Goal: Task Accomplishment & Management: Manage account settings

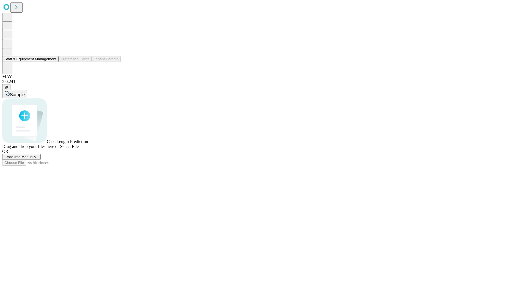
click at [51, 62] on button "Staff & Equipment Management" at bounding box center [30, 59] width 56 height 6
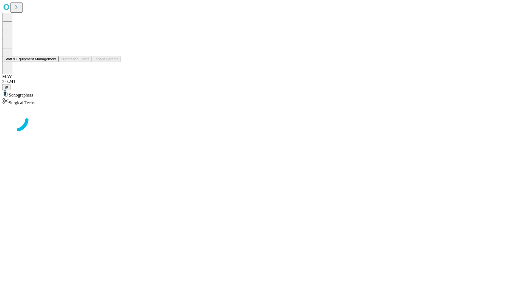
click at [53, 62] on button "Staff & Equipment Management" at bounding box center [30, 59] width 56 height 6
